Goal: Information Seeking & Learning: Understand process/instructions

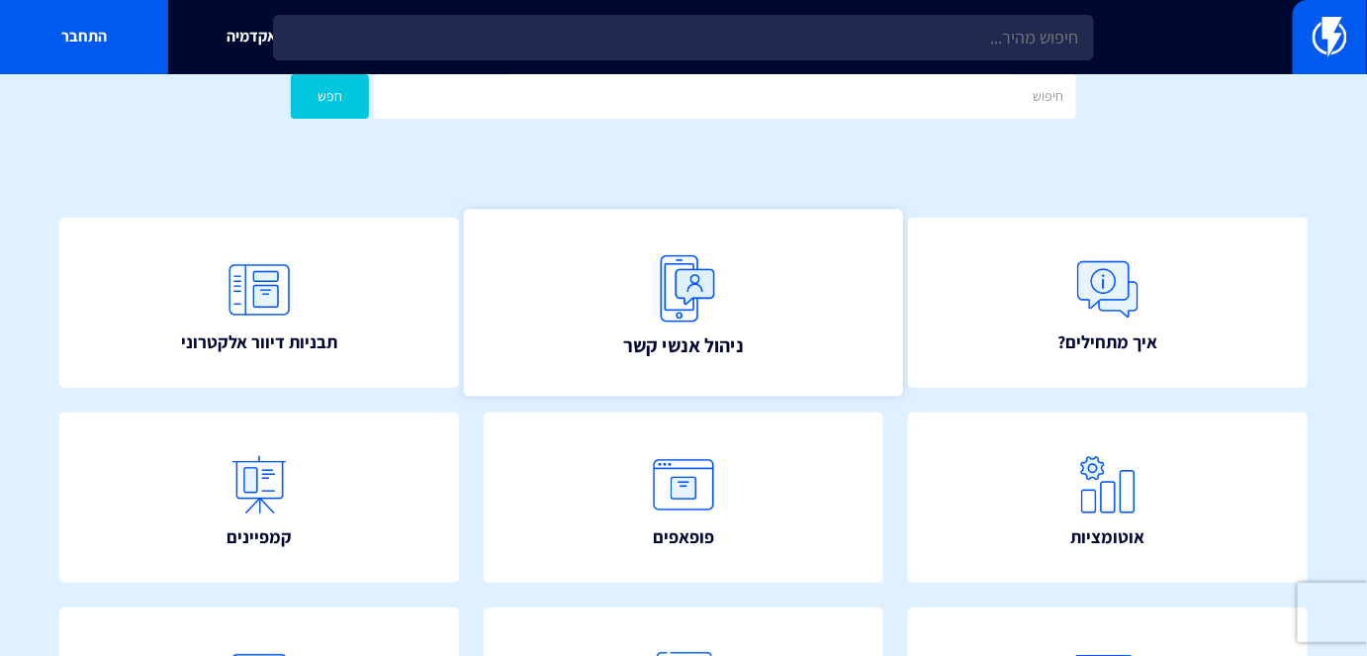
scroll to position [179, 0]
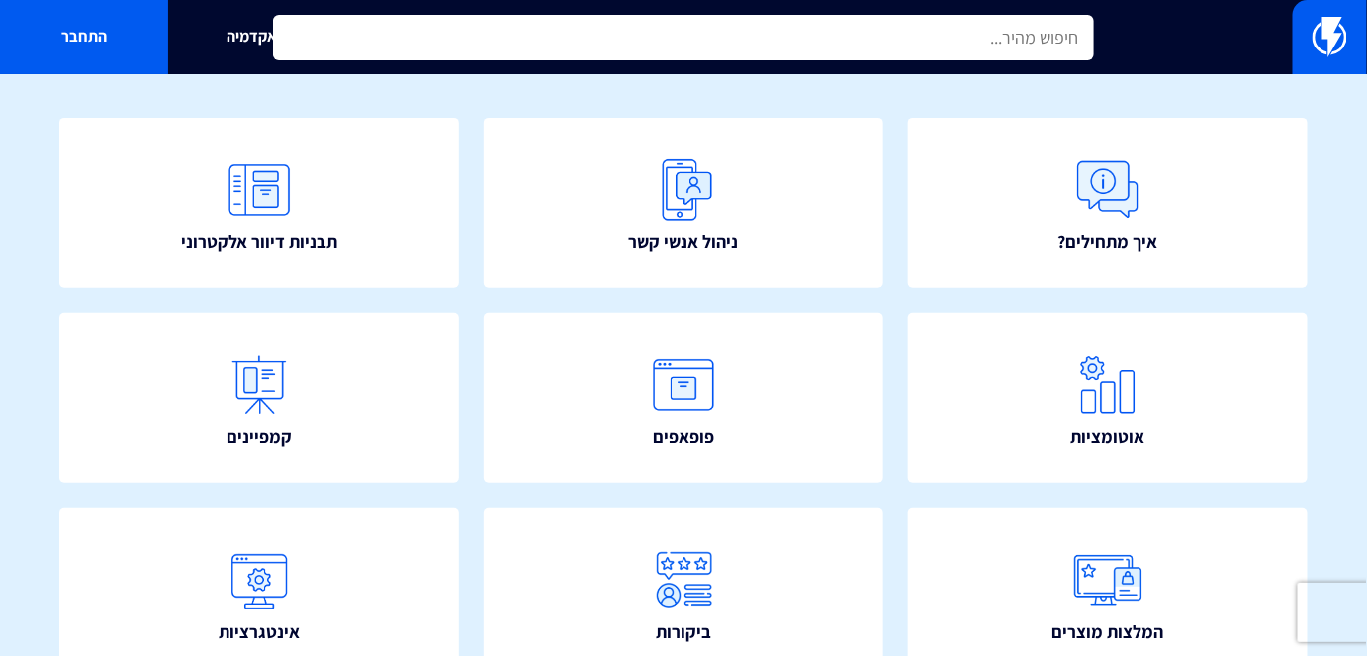
click at [959, 47] on input "text" at bounding box center [683, 38] width 820 height 46
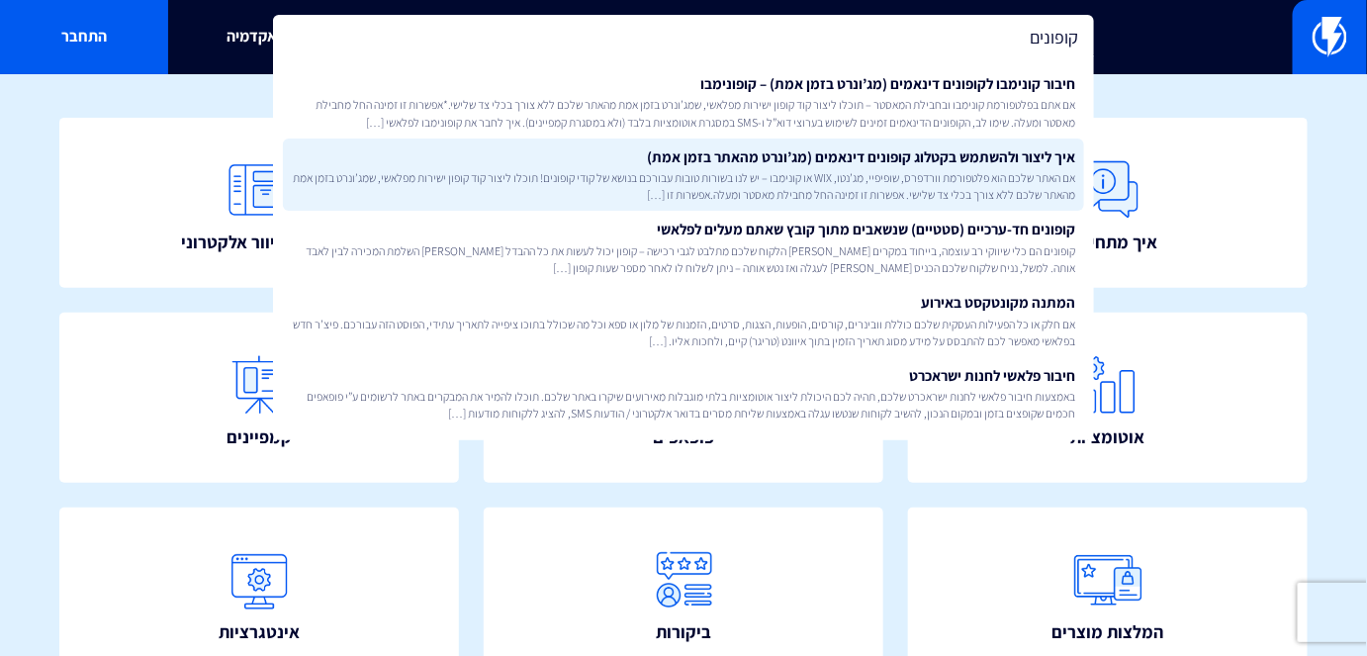
type input "קופונים"
click at [978, 167] on link "איך ליצור ולהשתמש בקטלוג קופונים דינאמים (מג’ונרט מהאתר בזמן אמת) אם האתר שלכם …" at bounding box center [683, 174] width 800 height 73
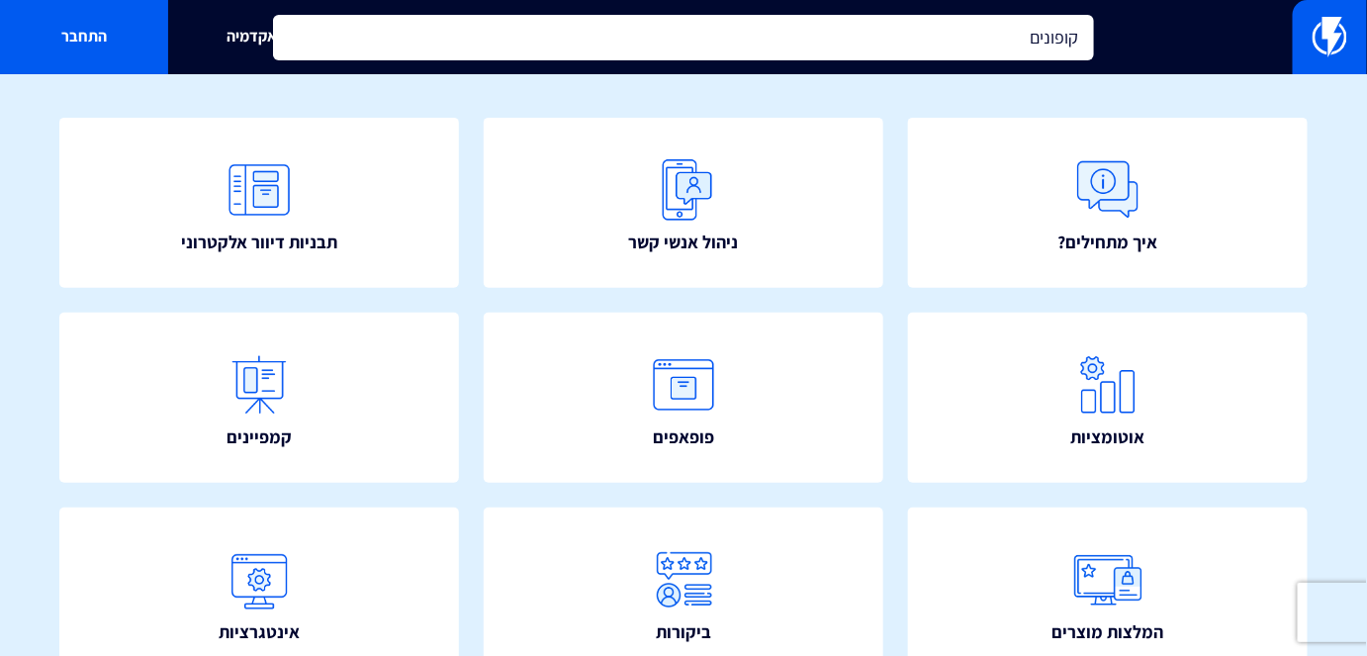
click at [936, 40] on input "קופונים" at bounding box center [683, 38] width 820 height 46
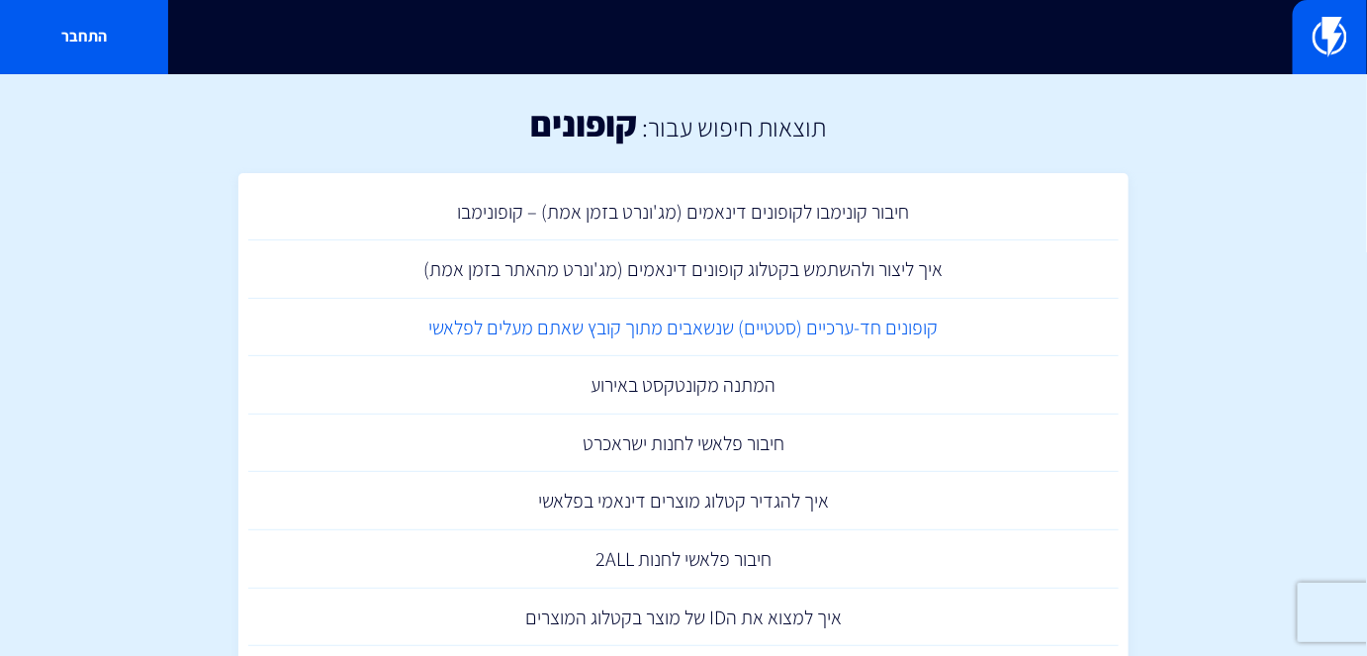
click at [899, 333] on link "קופונים חד-ערכיים (סטטיים) שנשאבים מתוך קובץ שאתם מעלים לפלאשי" at bounding box center [683, 328] width 871 height 58
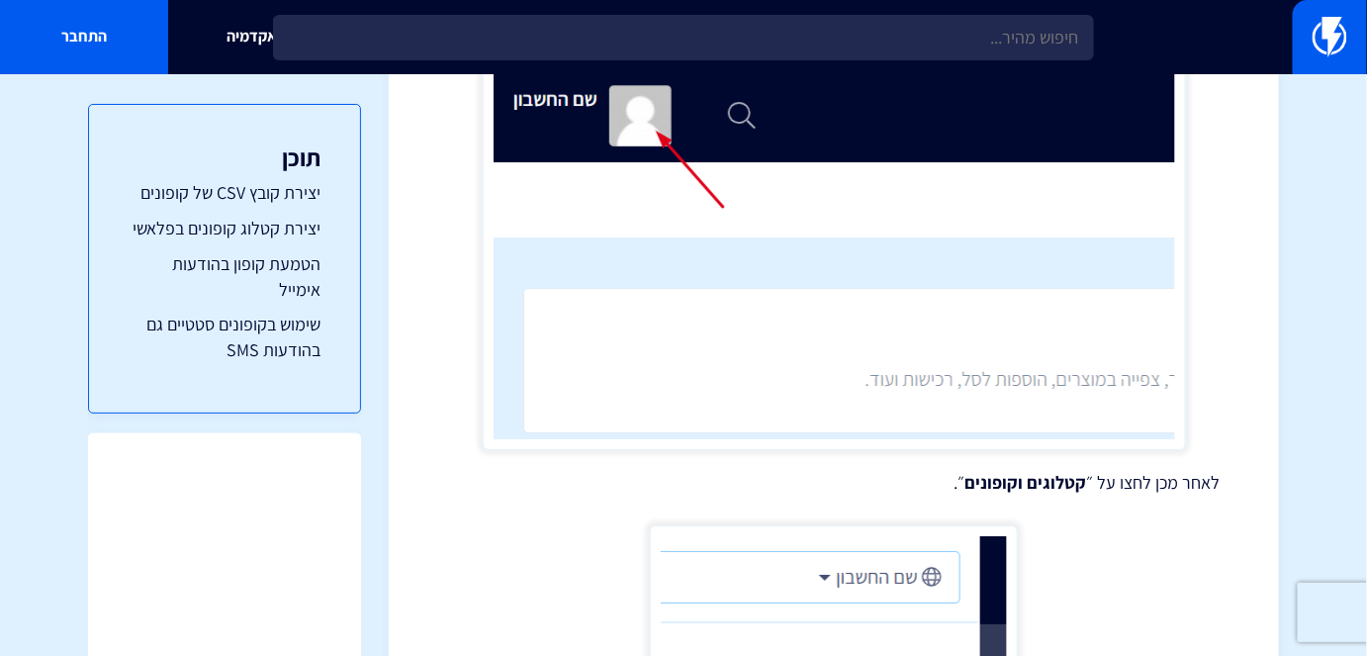
scroll to position [2248, 0]
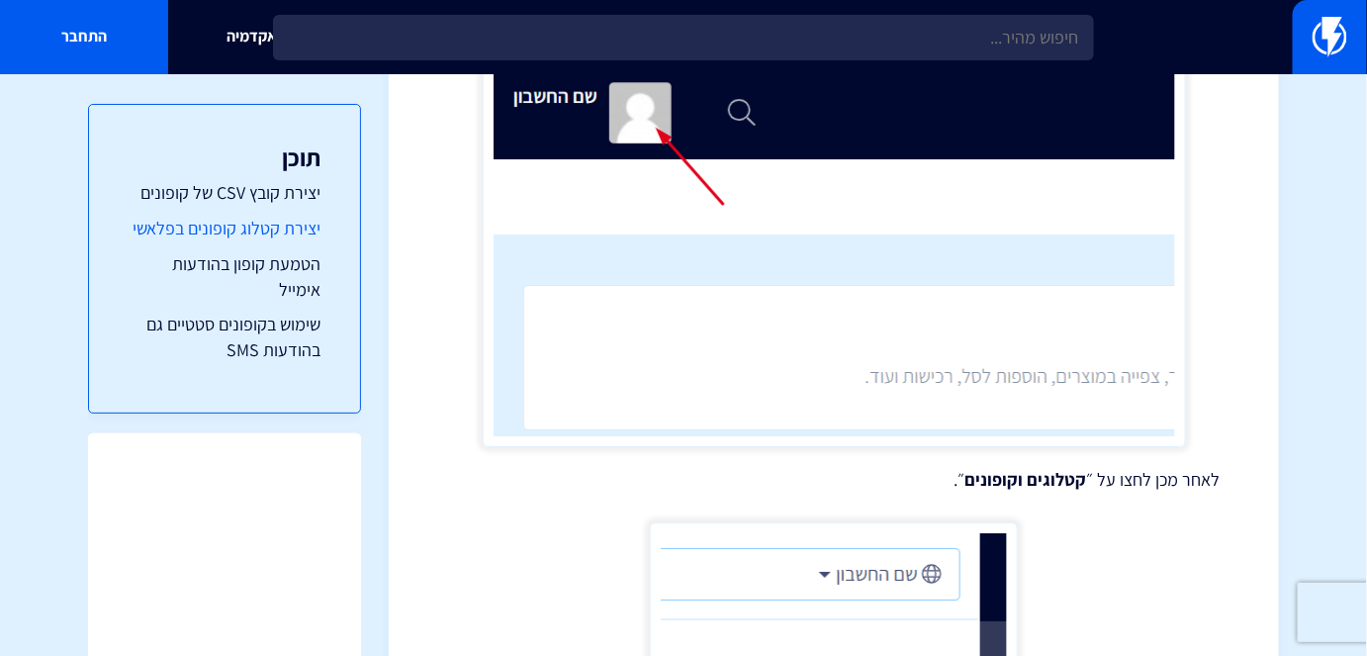
click at [298, 226] on link "יצירת קטלוג קופונים בפלאשי" at bounding box center [225, 229] width 192 height 26
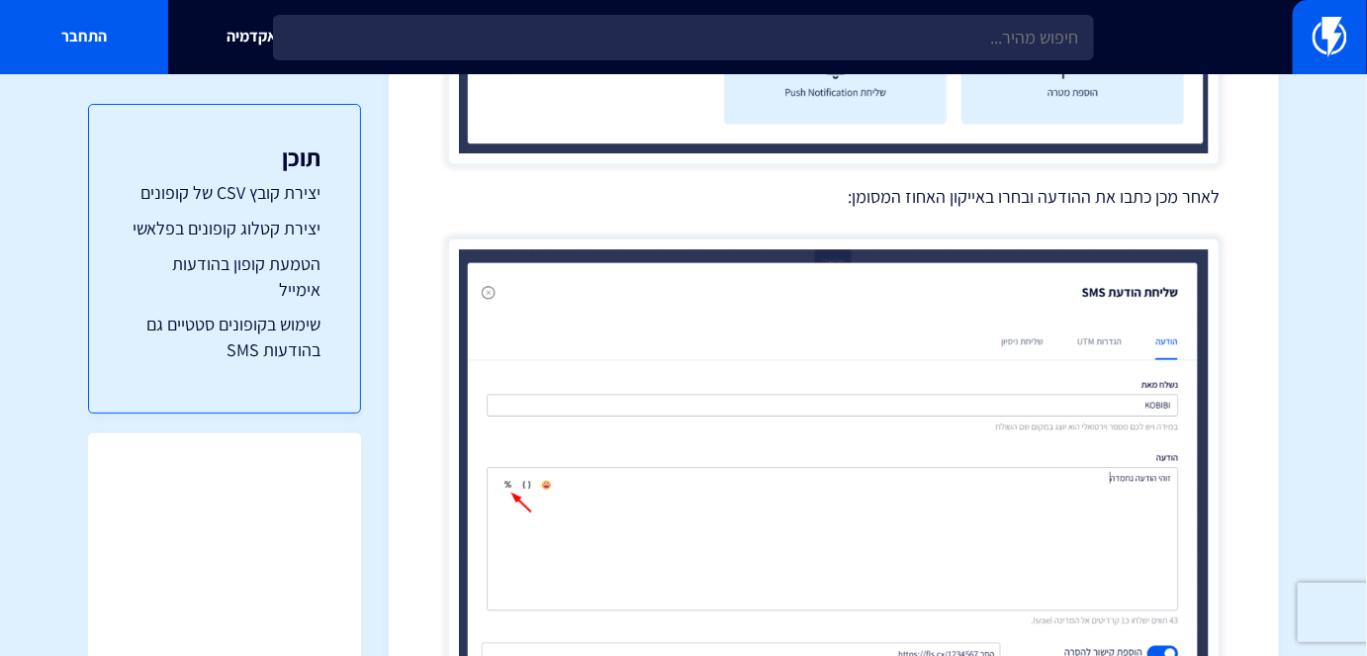
scroll to position [7104, 0]
